Goal: Task Accomplishment & Management: Use online tool/utility

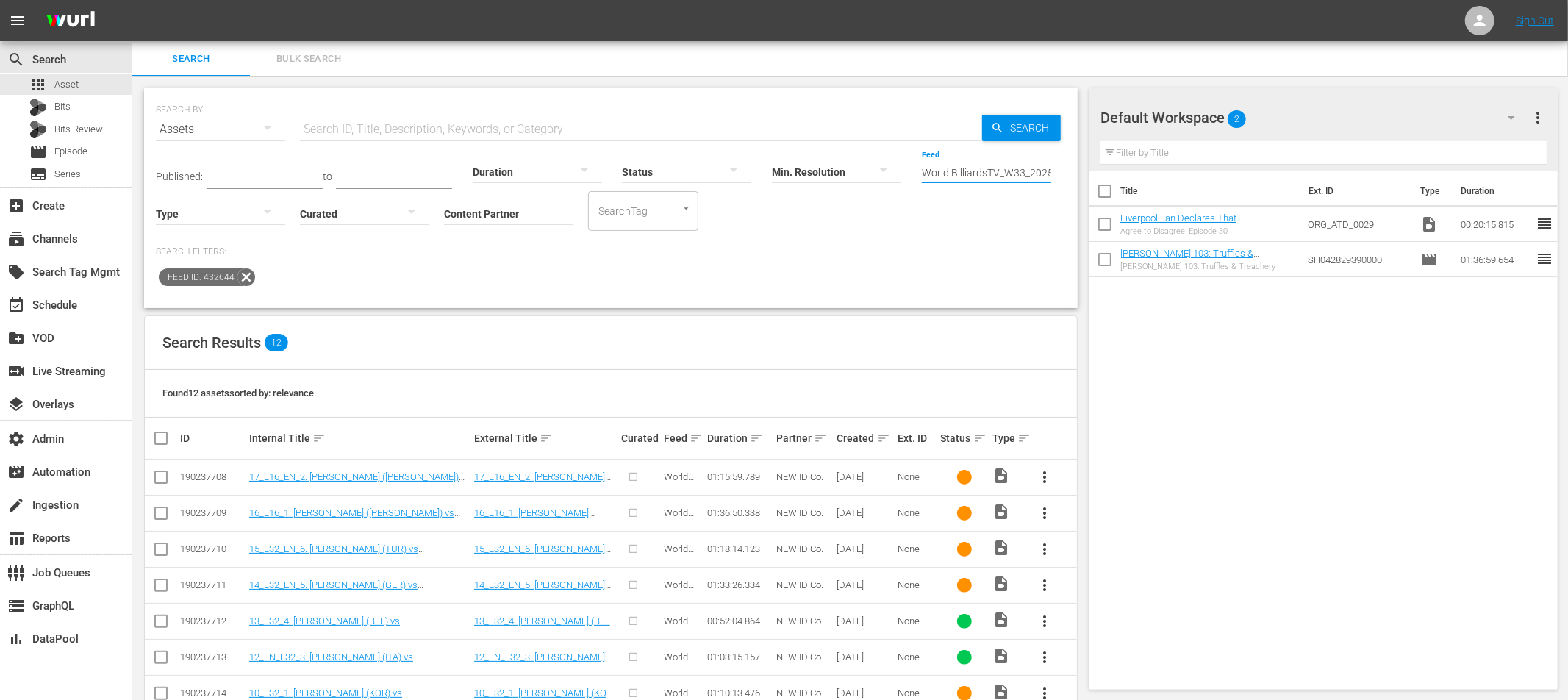
scroll to position [0, 63]
drag, startPoint x: 923, startPoint y: 171, endPoint x: 1007, endPoint y: 173, distance: 84.0
click at [1007, 173] on input "World BilliardsTV_W33_2025 001 (432644)" at bounding box center [986, 172] width 129 height 53
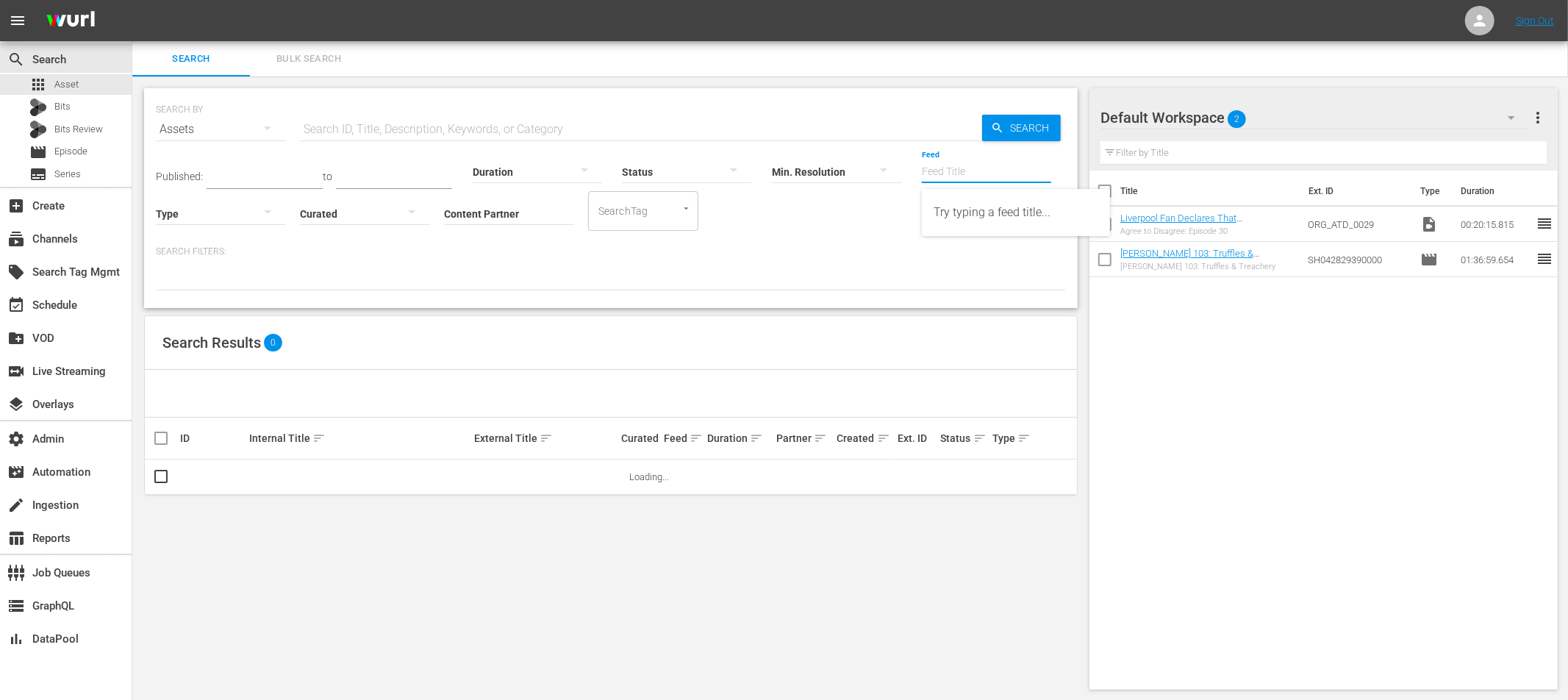
click at [932, 171] on input "Feed" at bounding box center [986, 172] width 129 height 53
paste input "World BilliardsTV_W33_2025 001"
drag, startPoint x: 980, startPoint y: 215, endPoint x: 968, endPoint y: 212, distance: 12.4
click at [980, 215] on div "World BilliardsTV_W33_2025 001 (432644)" at bounding box center [1015, 212] width 165 height 36
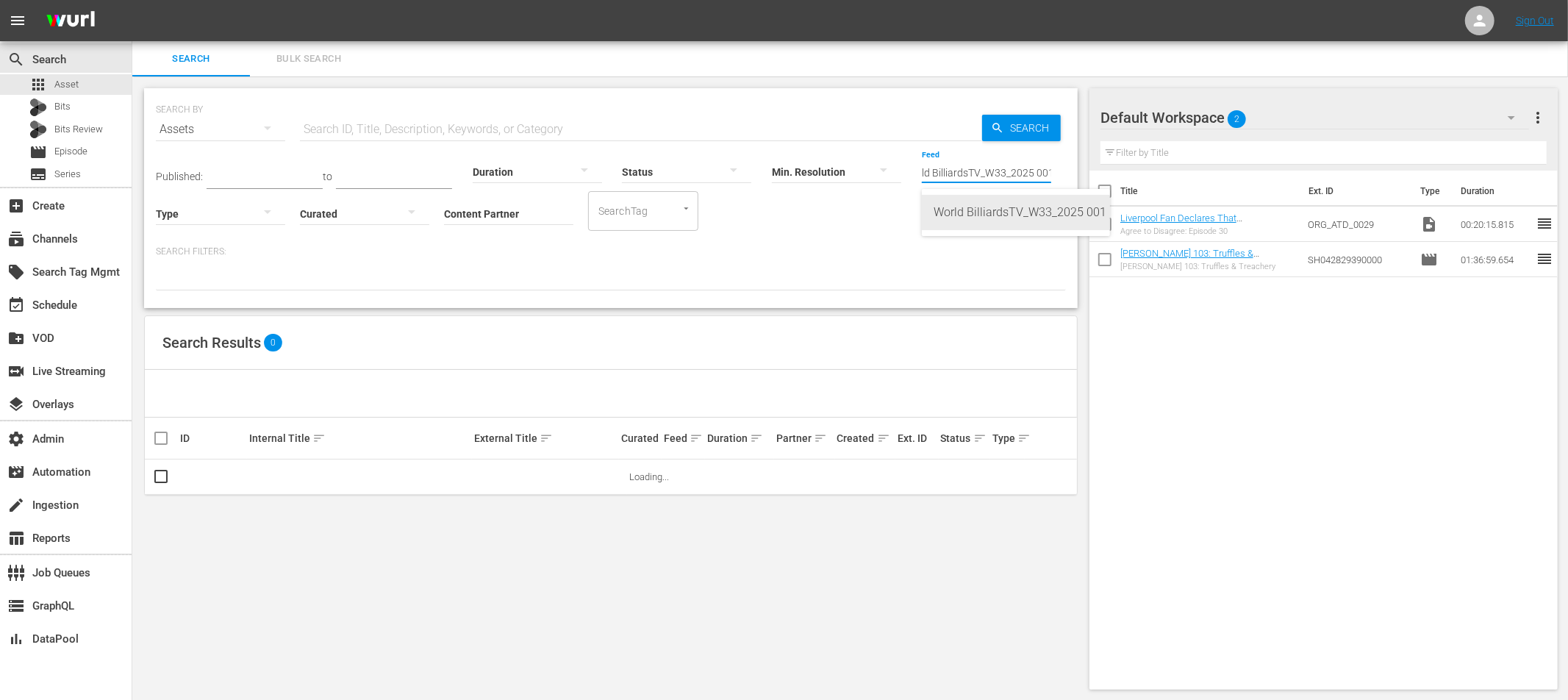
type input "World BilliardsTV_W33_2025 001 (432644)"
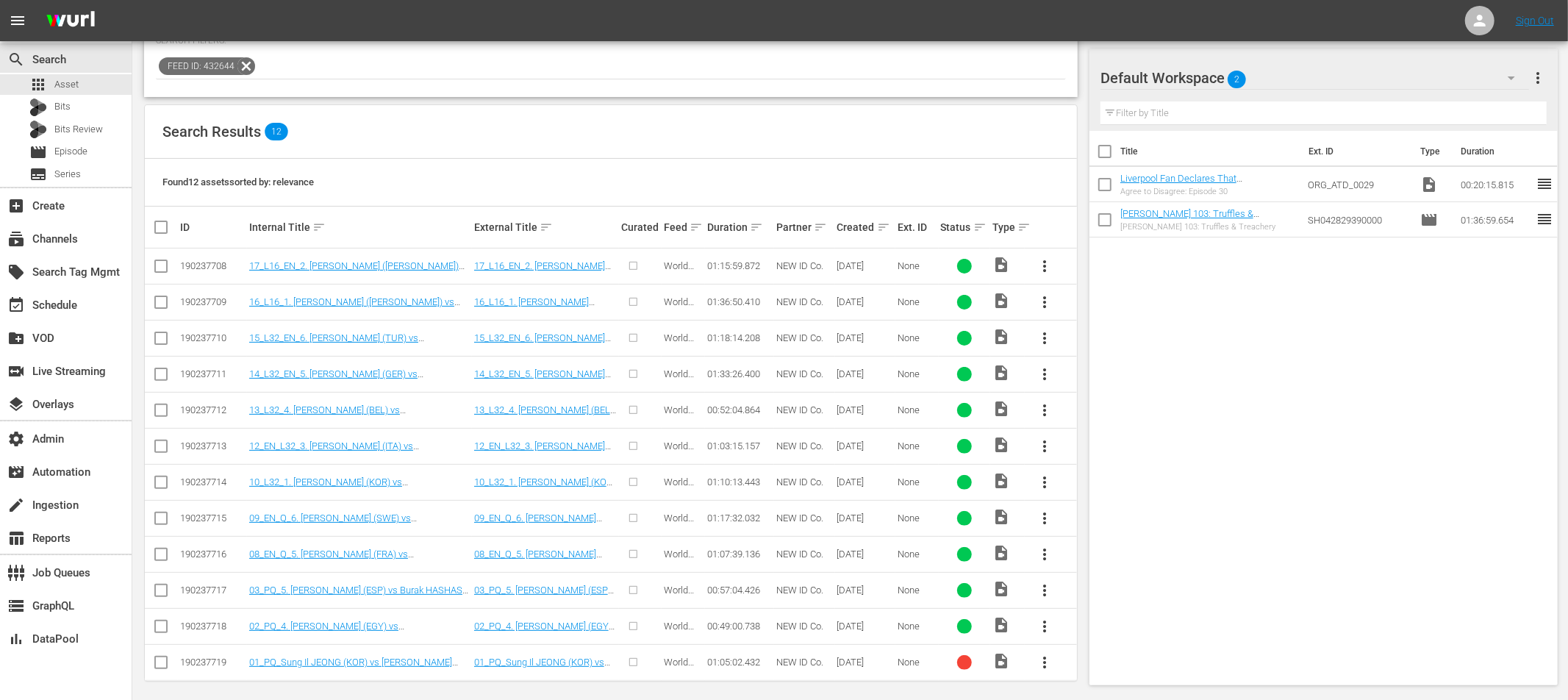
scroll to position [219, 0]
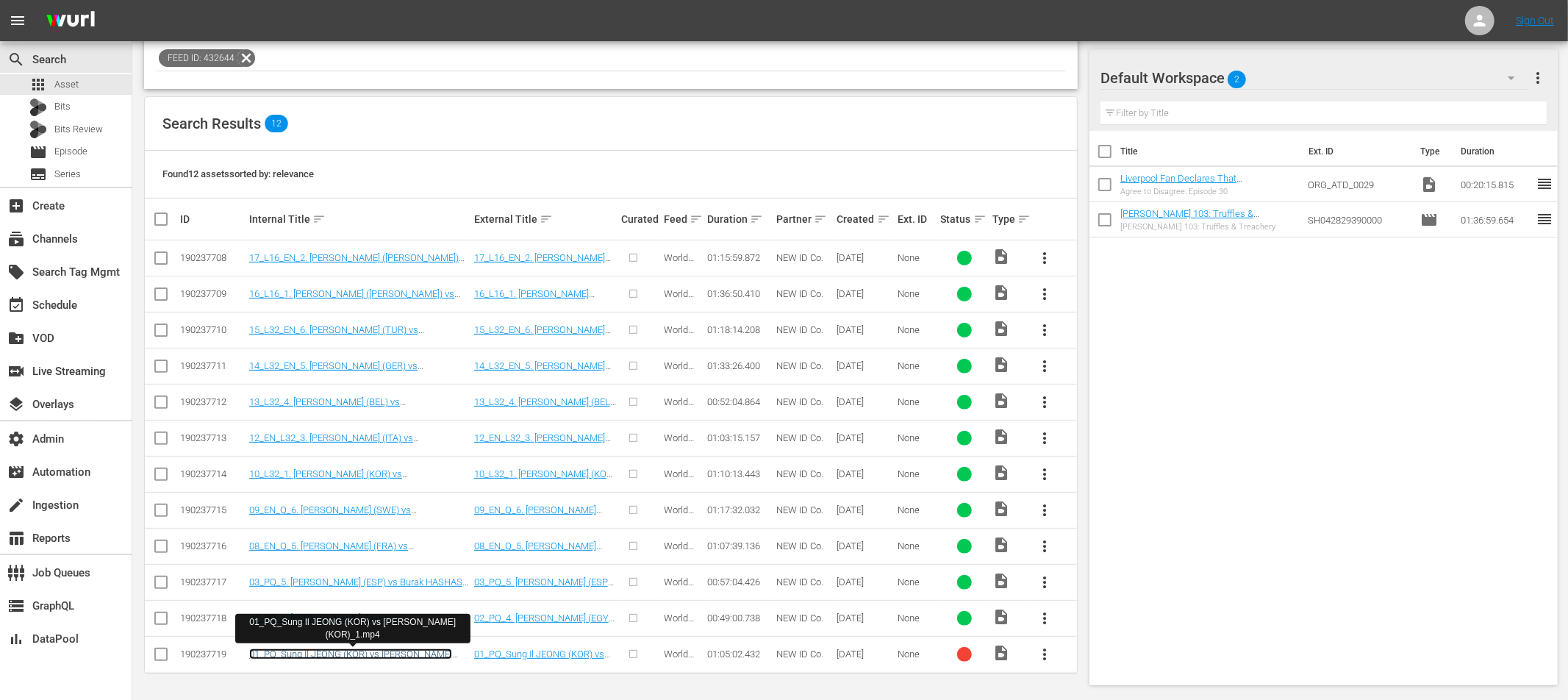
click at [412, 654] on link "01_PQ_Sung Il JEONG (KOR) vs Ye Sung JEONG (KOR)_1.mp4" at bounding box center [351, 659] width 203 height 22
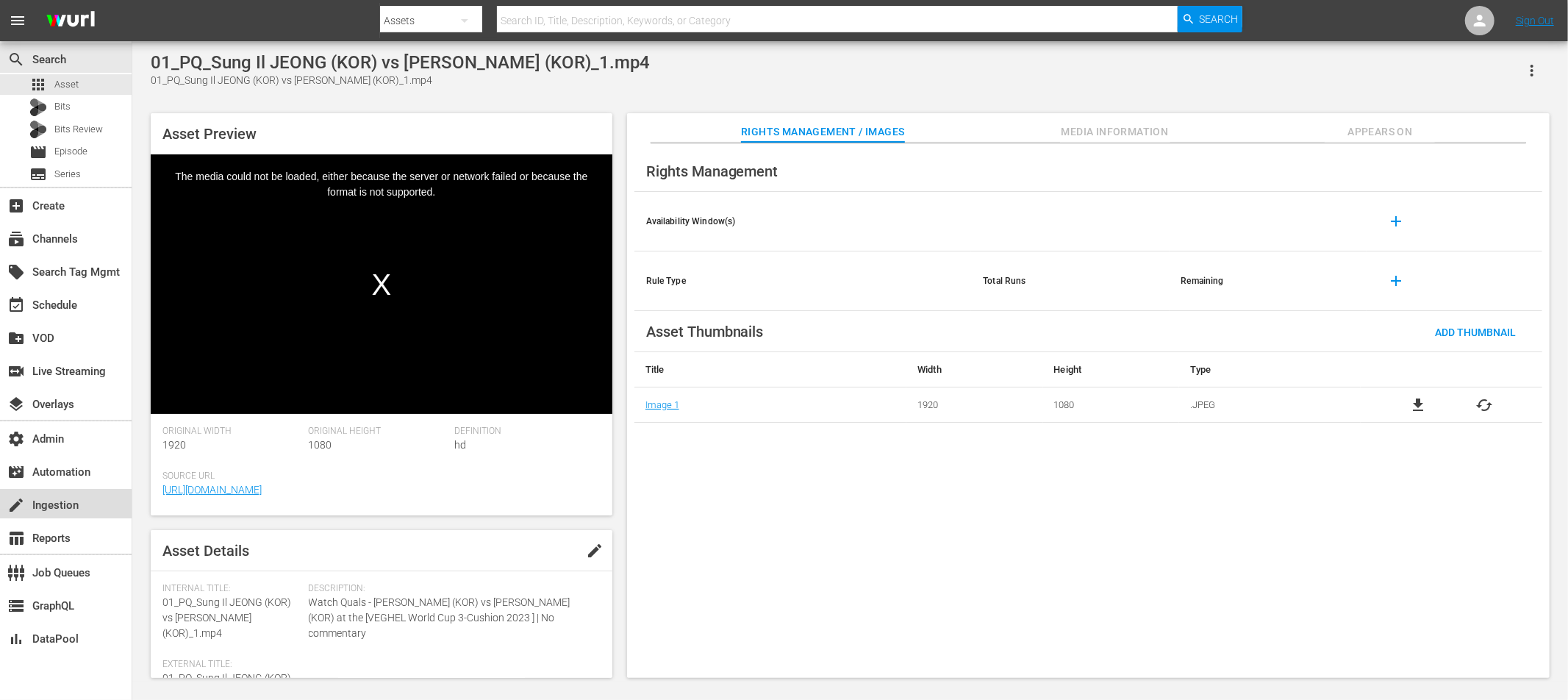
click at [54, 506] on div "create Ingestion" at bounding box center [40, 503] width 82 height 13
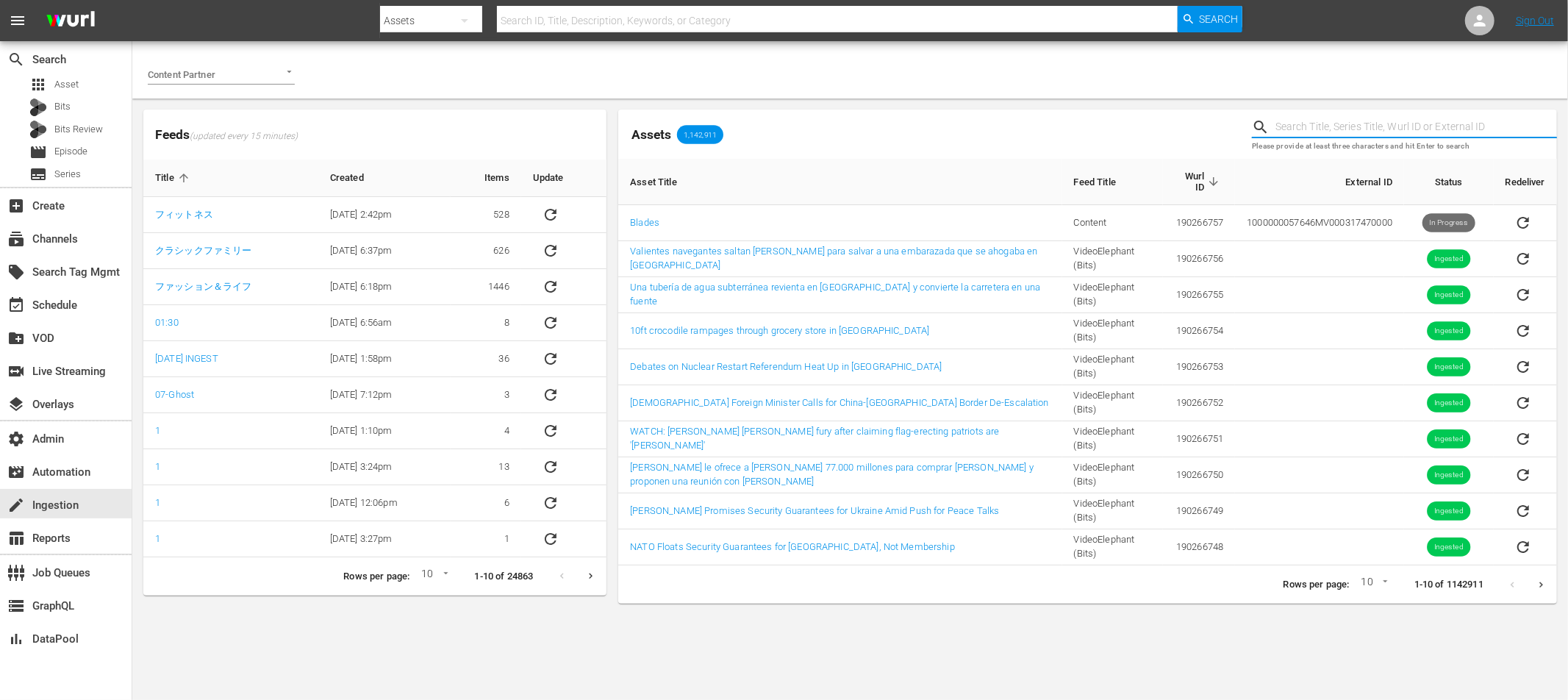
click at [1323, 125] on input "text" at bounding box center [1416, 127] width 281 height 22
paste input "190237719"
type input "190237719"
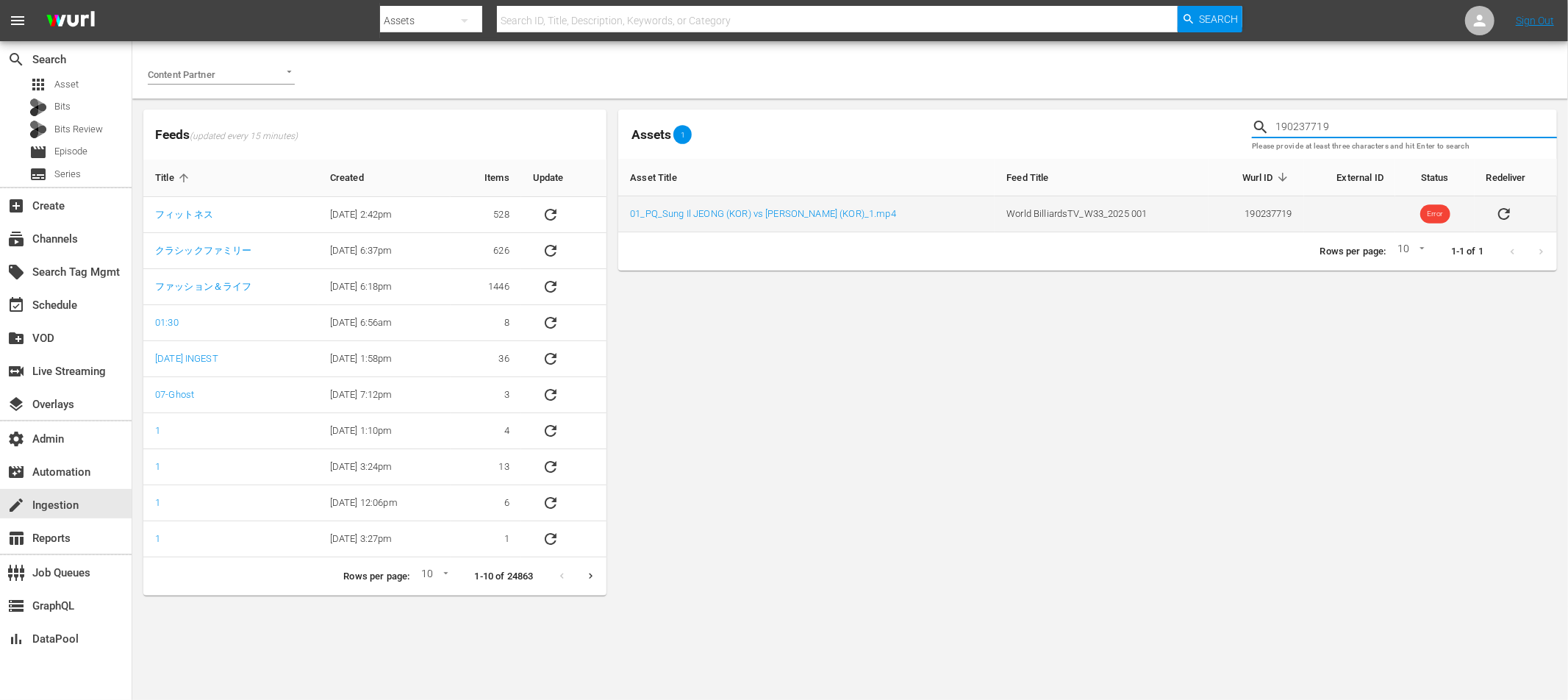
click at [1503, 218] on icon "sticky table" at bounding box center [1503, 214] width 17 height 17
click at [821, 214] on link "01_PQ_Sung Il JEONG (KOR) vs Ye Sung JEONG (KOR)_1.mp4" at bounding box center [763, 213] width 266 height 11
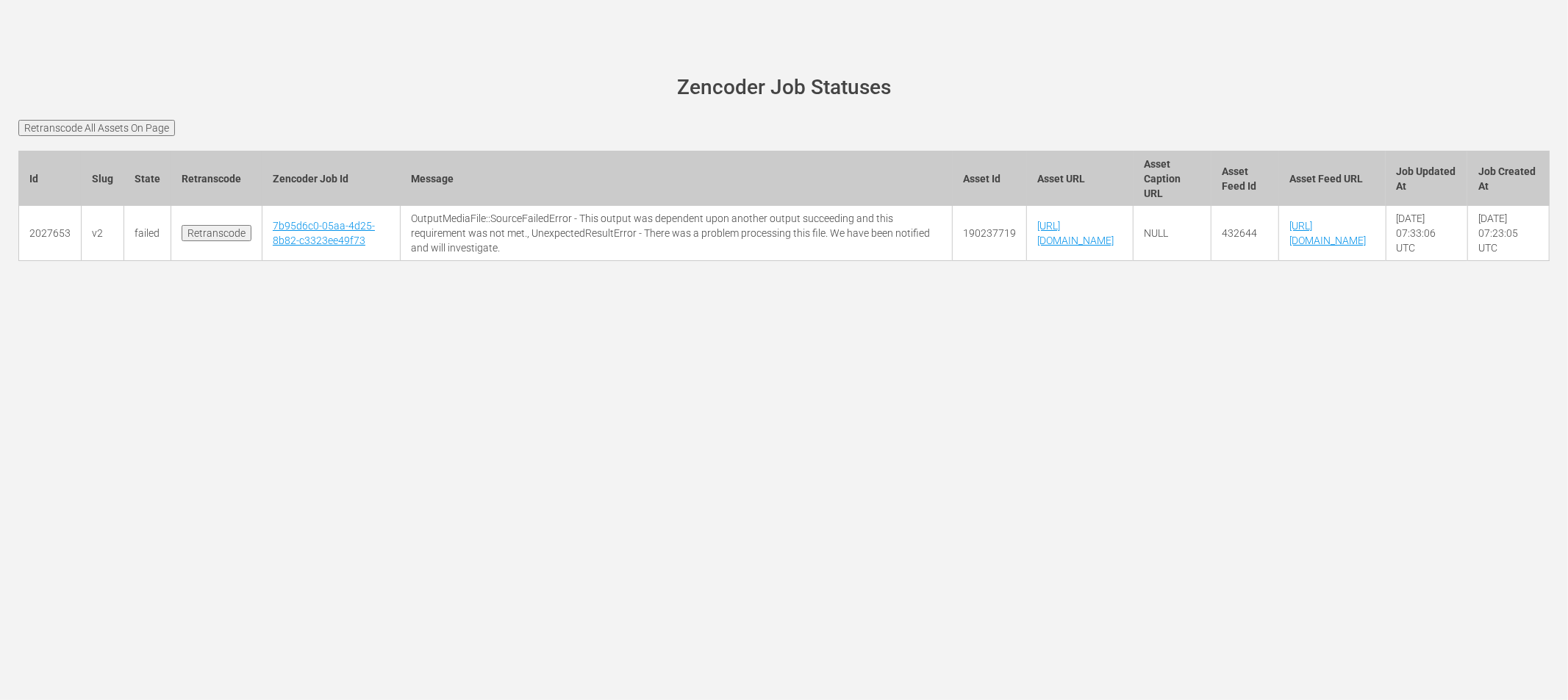
drag, startPoint x: 117, startPoint y: 122, endPoint x: 179, endPoint y: 109, distance: 63.3
click at [117, 122] on input "Retranscode All Assets On Page" at bounding box center [96, 127] width 157 height 16
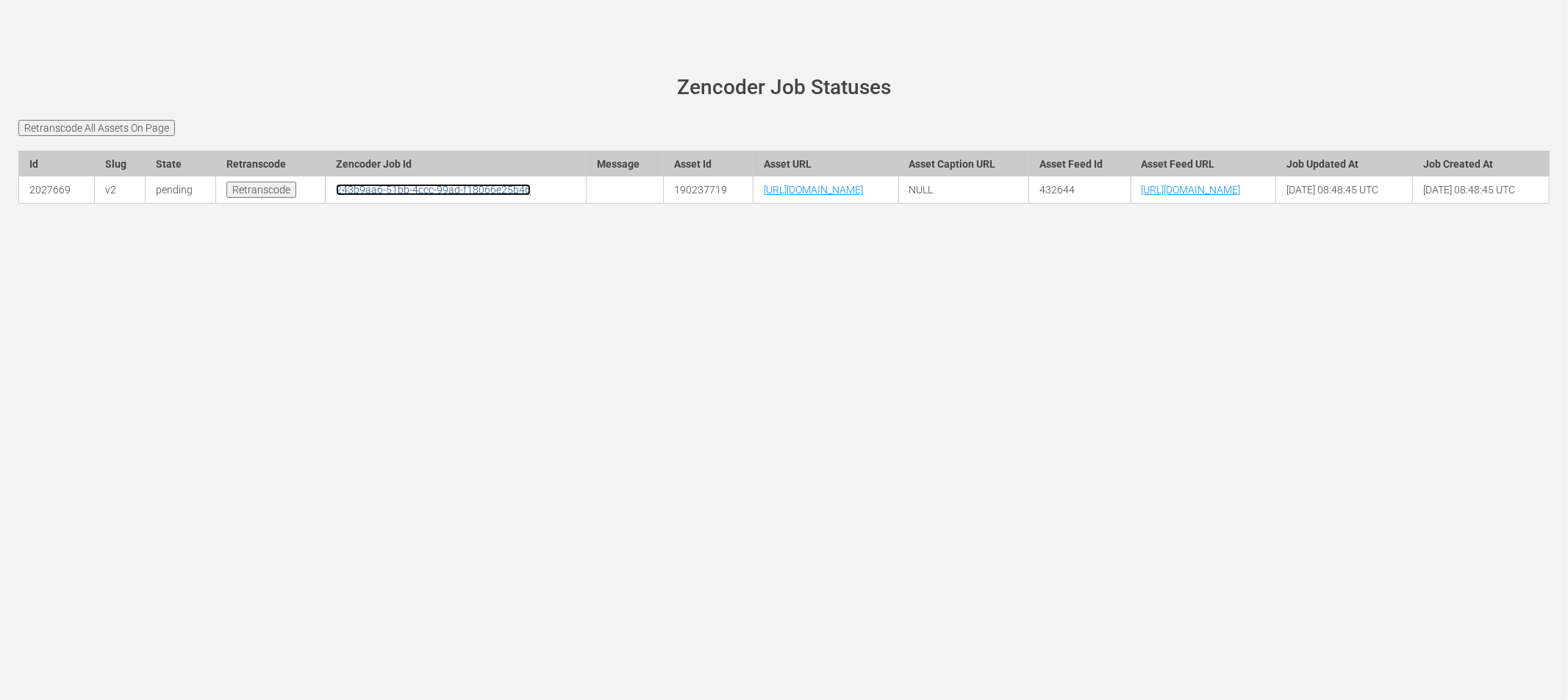
click at [336, 195] on link "243b9aa6-51bb-4ccc-99ad-f18066e25b46" at bounding box center [433, 190] width 195 height 12
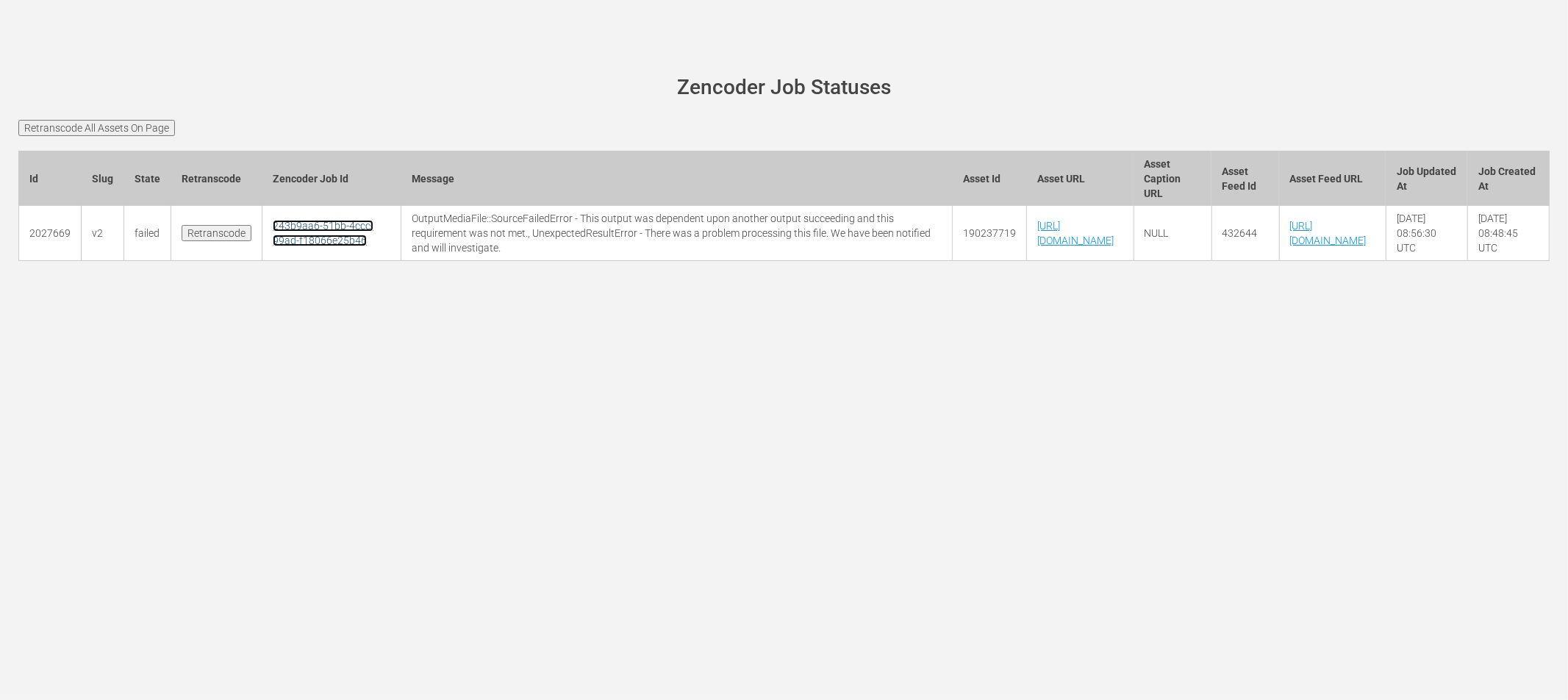
click at [286, 246] on link "243b9aa6-51bb-4ccc-99ad-f18066e25b46" at bounding box center [323, 232] width 101 height 26
click at [306, 246] on link "243b9aa6-51bb-4ccc-99ad-f18066e25b46" at bounding box center [341, 232] width 101 height 26
click at [306, 238] on link "d809ff66-546f-4d70-80db-fe255c449eed" at bounding box center [321, 232] width 96 height 26
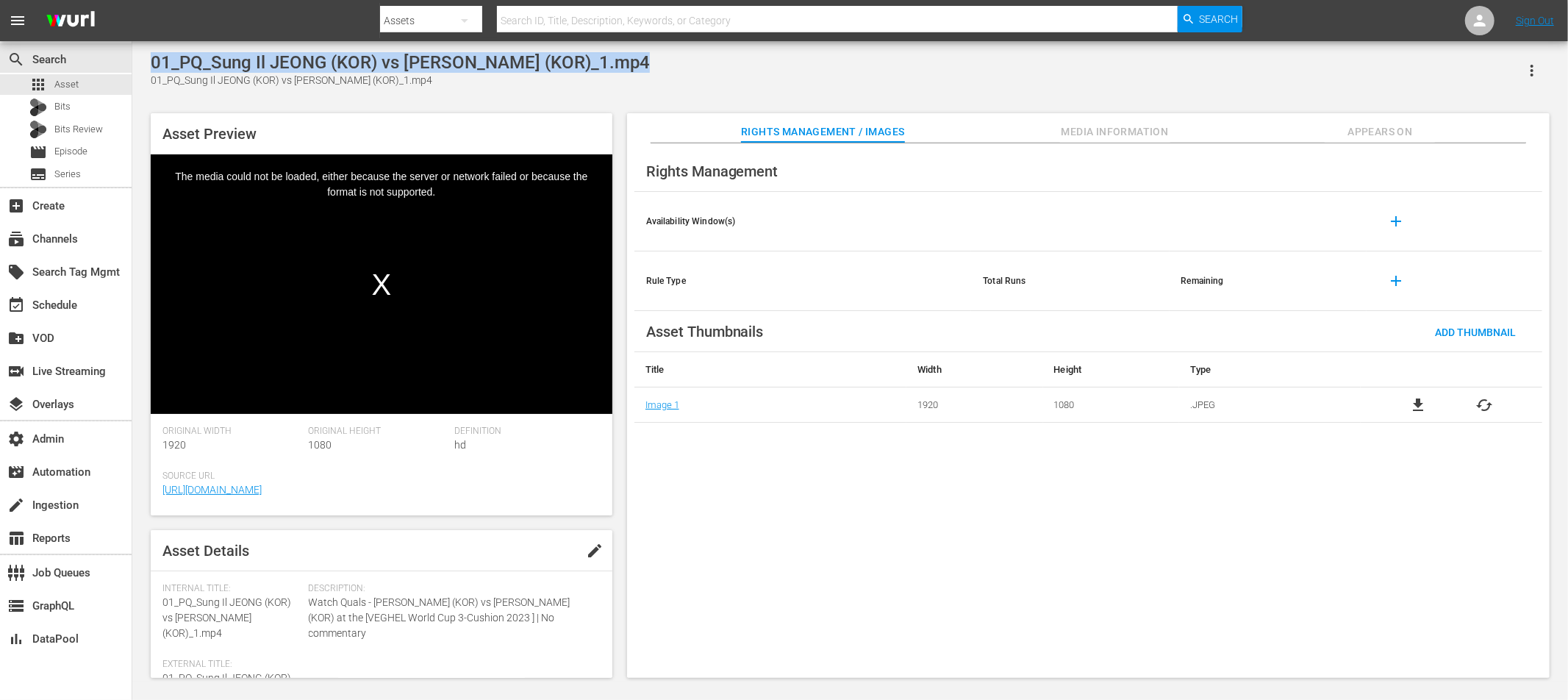
drag, startPoint x: 648, startPoint y: 71, endPoint x: 137, endPoint y: 66, distance: 511.0
click at [137, 66] on div "01_PQ_Sung Il JEONG (KOR) vs [PERSON_NAME] (KOR)_1.mp4 01_PQ_Sung Il JEONG (KOR…" at bounding box center [849, 361] width 1436 height 640
copy div "01_PQ_Sung Il JEONG (KOR) vs [PERSON_NAME] (KOR)_1.mp4"
